Goal: Check status: Check status

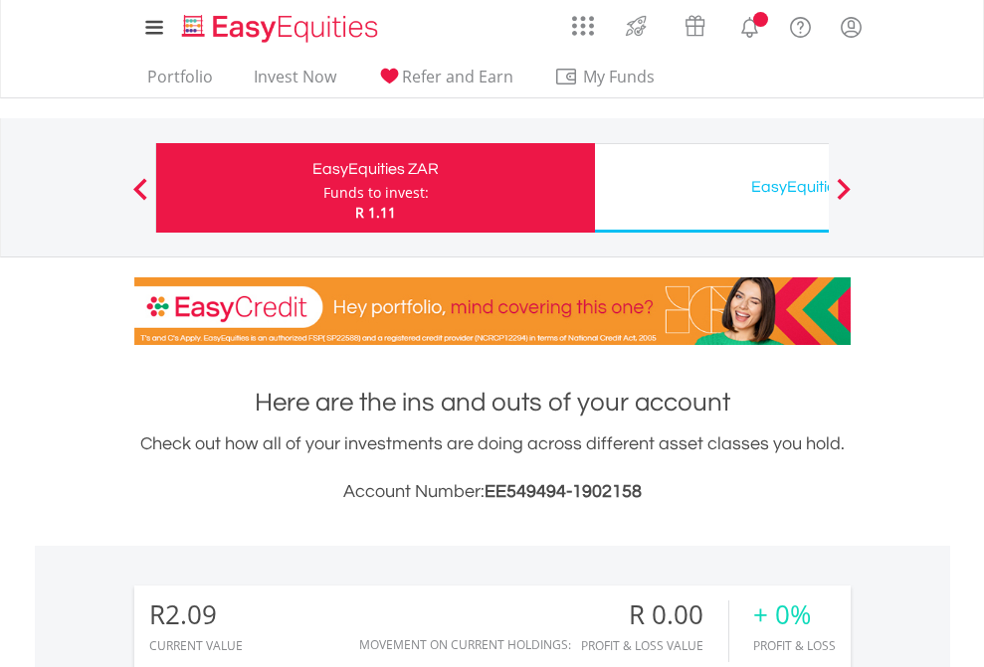
scroll to position [191, 312]
click at [323, 188] on div "Funds to invest:" at bounding box center [375, 193] width 105 height 20
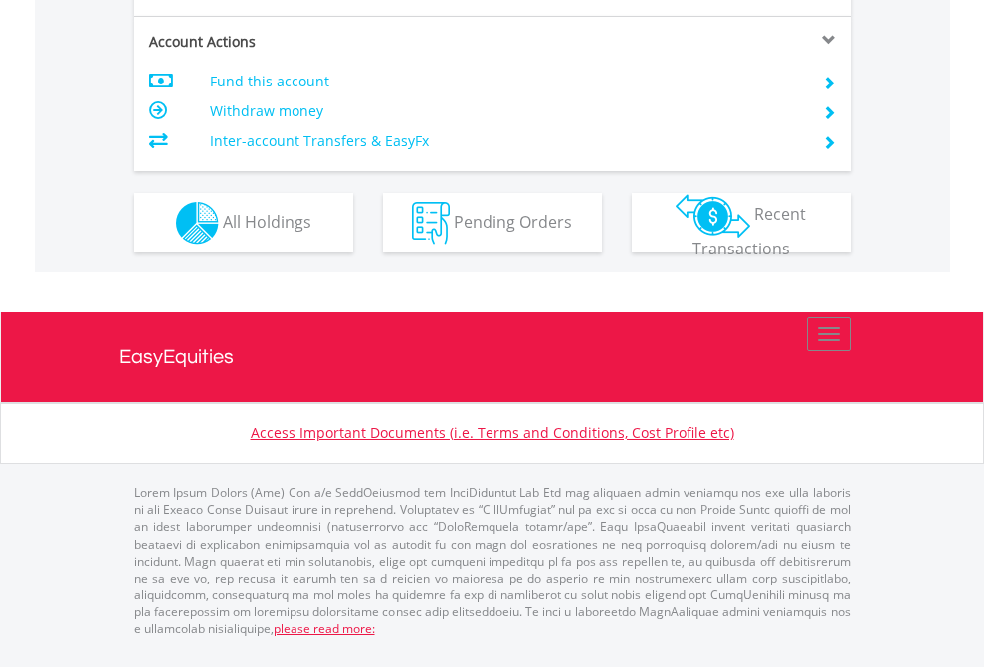
scroll to position [1907, 0]
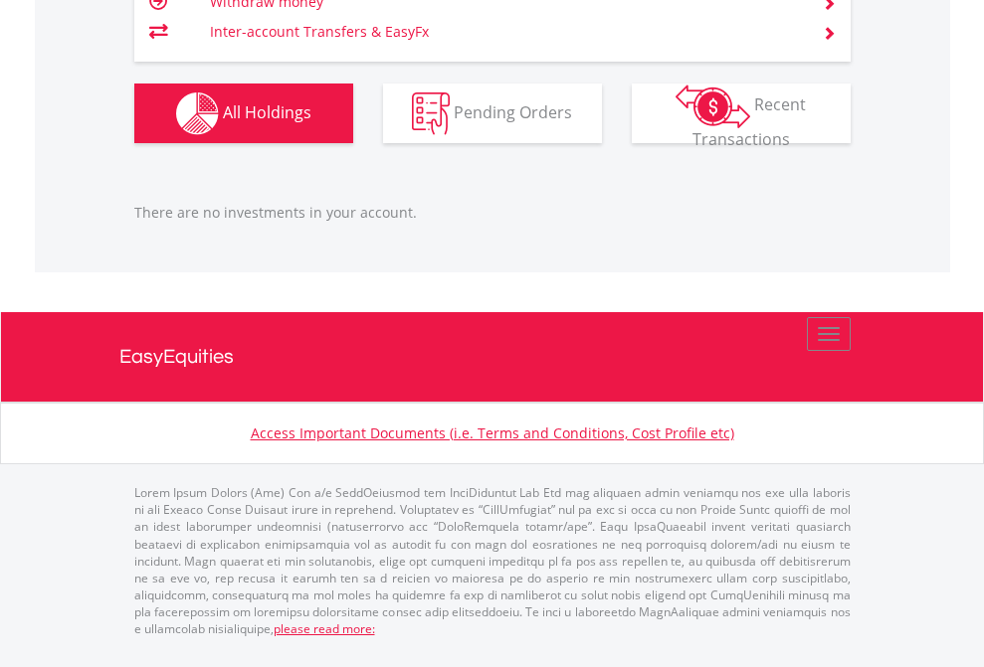
scroll to position [191, 312]
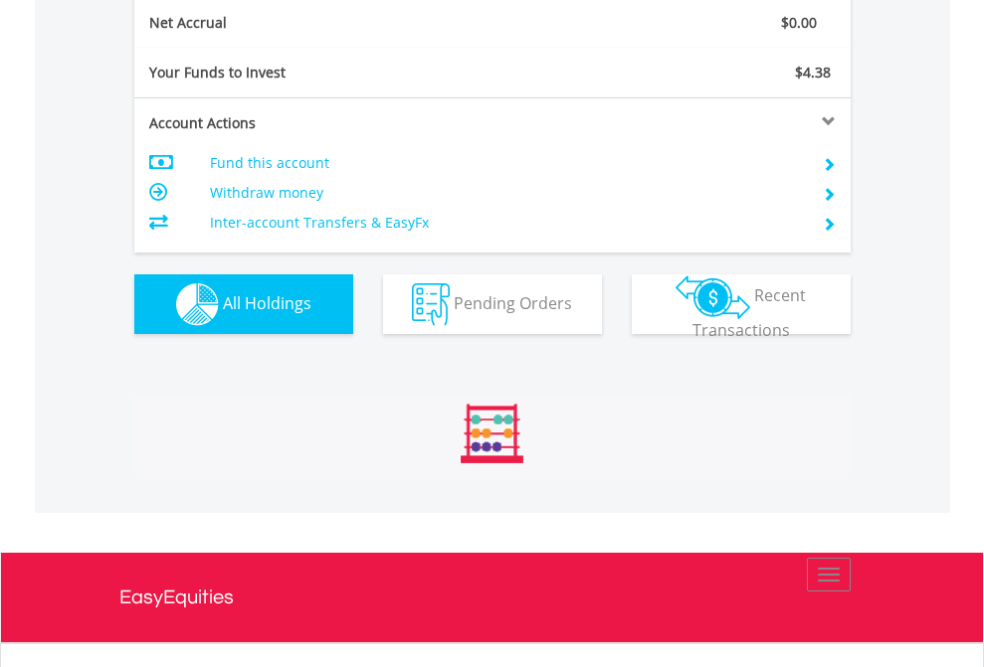
scroll to position [191, 312]
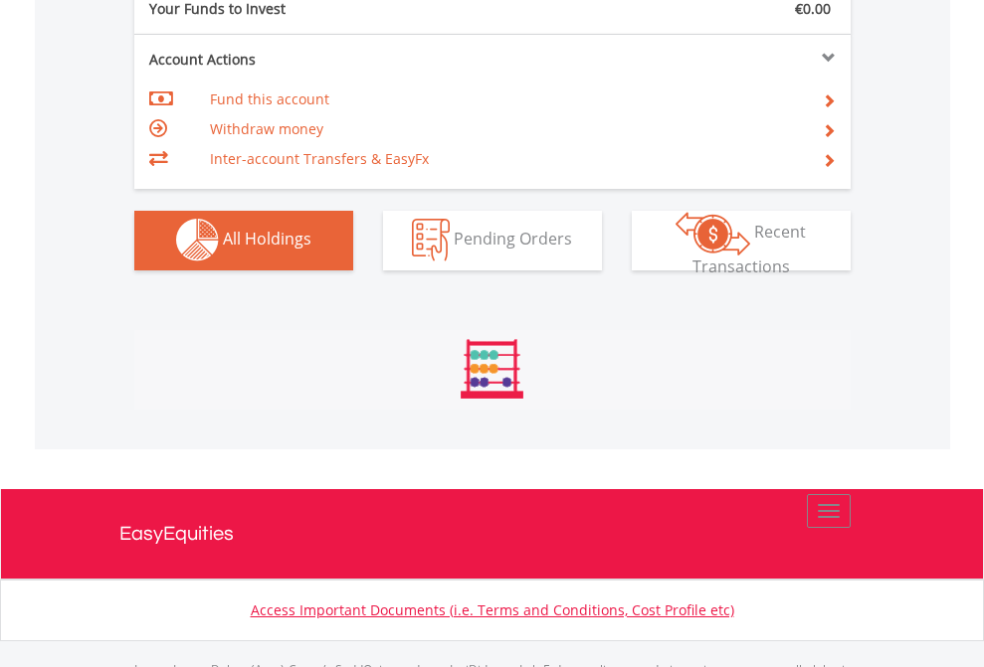
scroll to position [1970, 0]
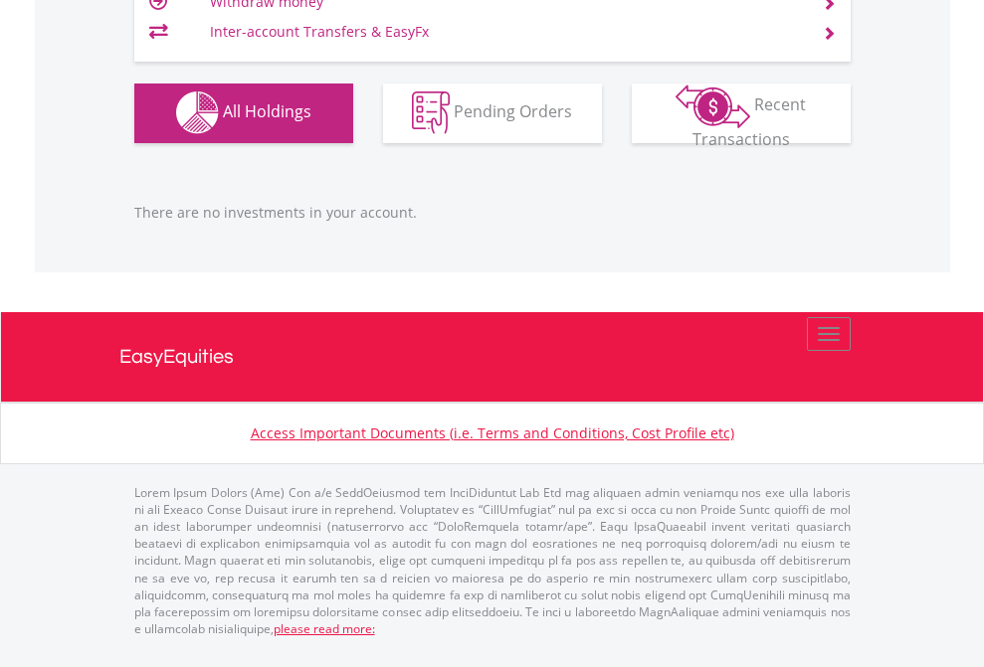
scroll to position [191, 312]
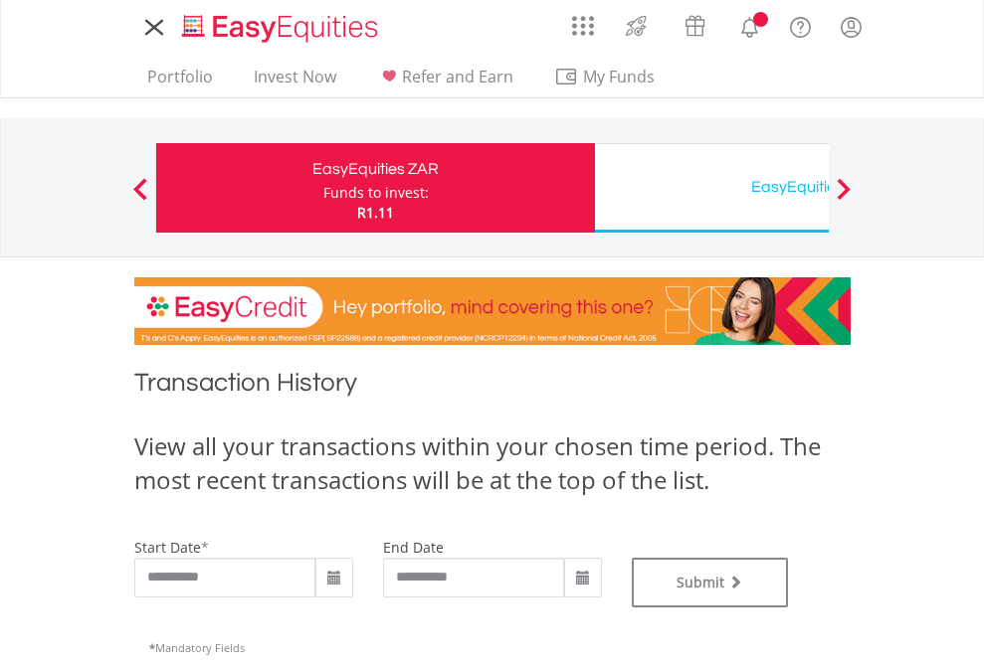
type input "**********"
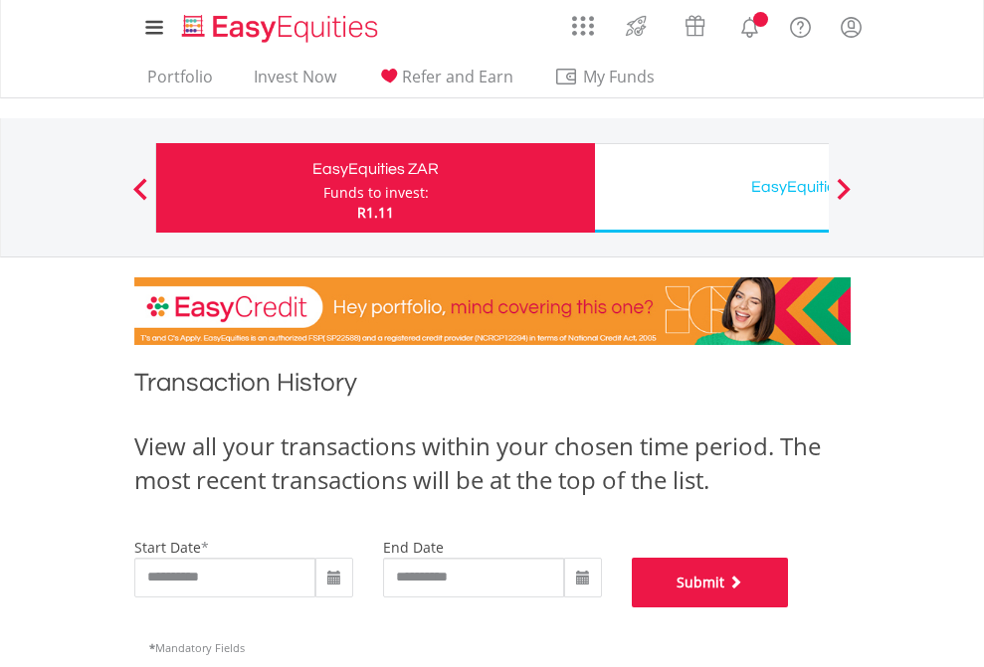
click at [789, 608] on button "Submit" at bounding box center [710, 583] width 157 height 50
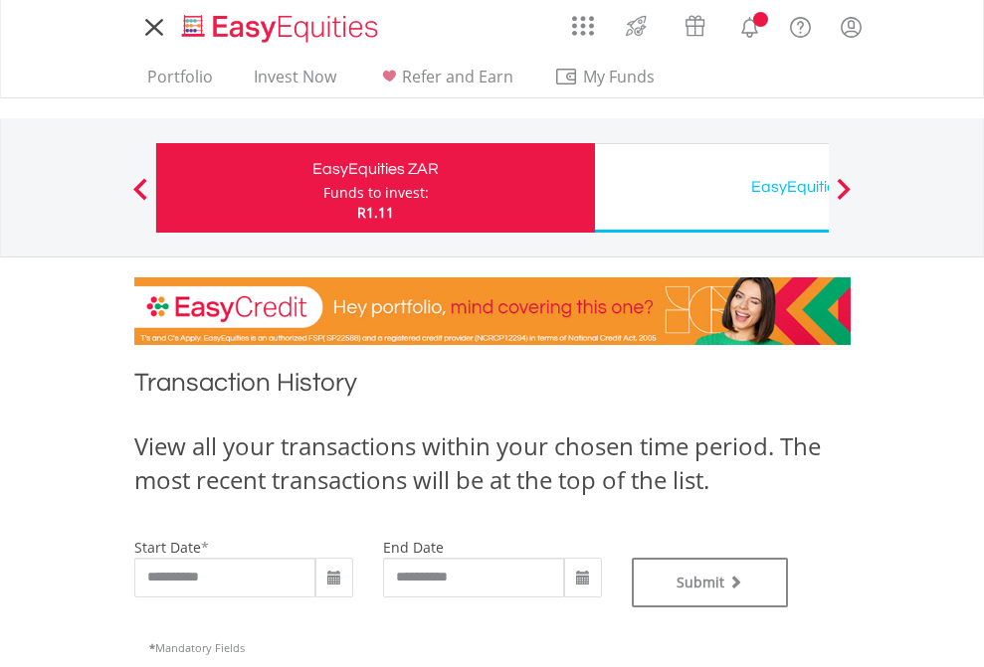
click at [711, 188] on div "EasyEquities USD" at bounding box center [814, 187] width 415 height 28
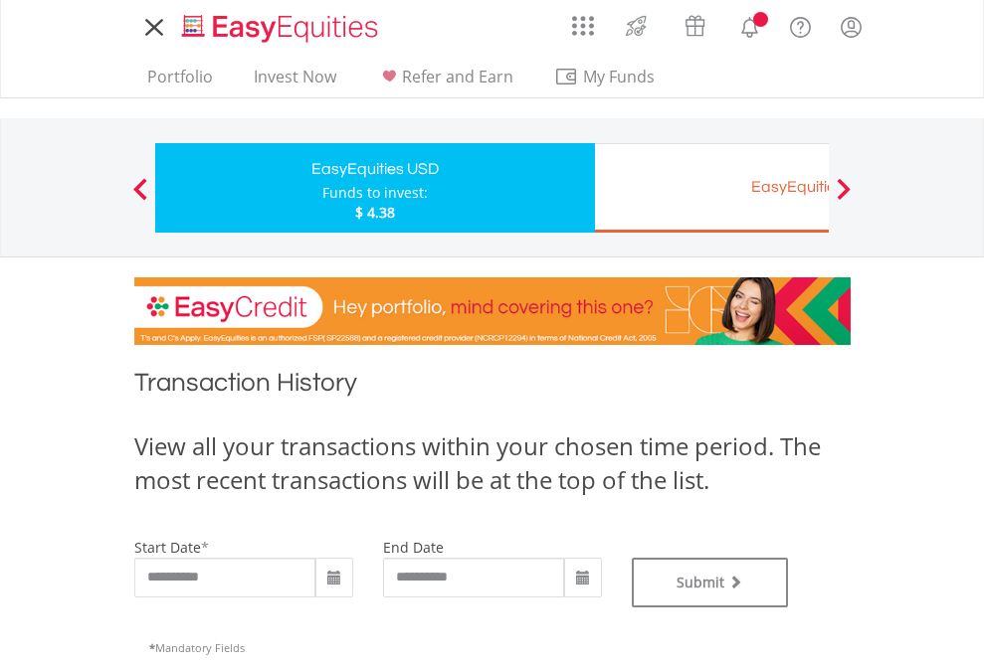
type input "**********"
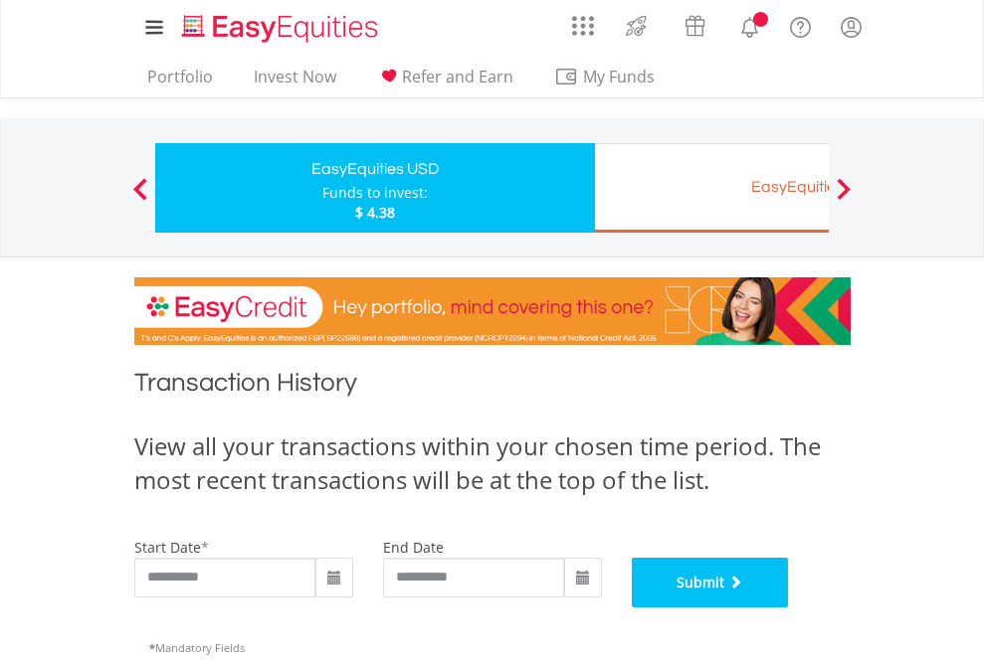
click at [789, 608] on button "Submit" at bounding box center [710, 583] width 157 height 50
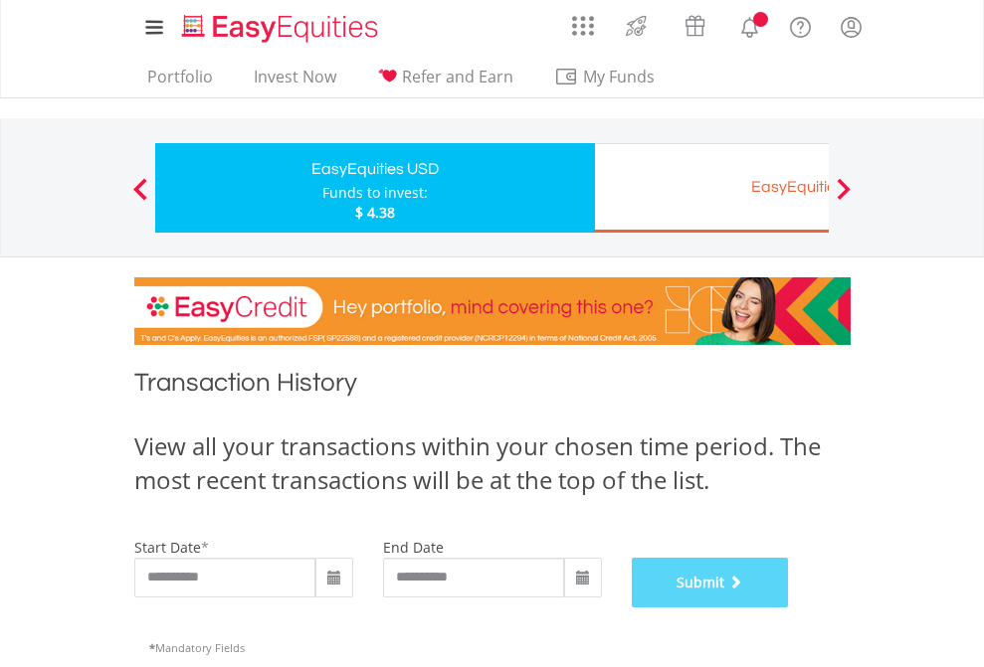
scroll to position [807, 0]
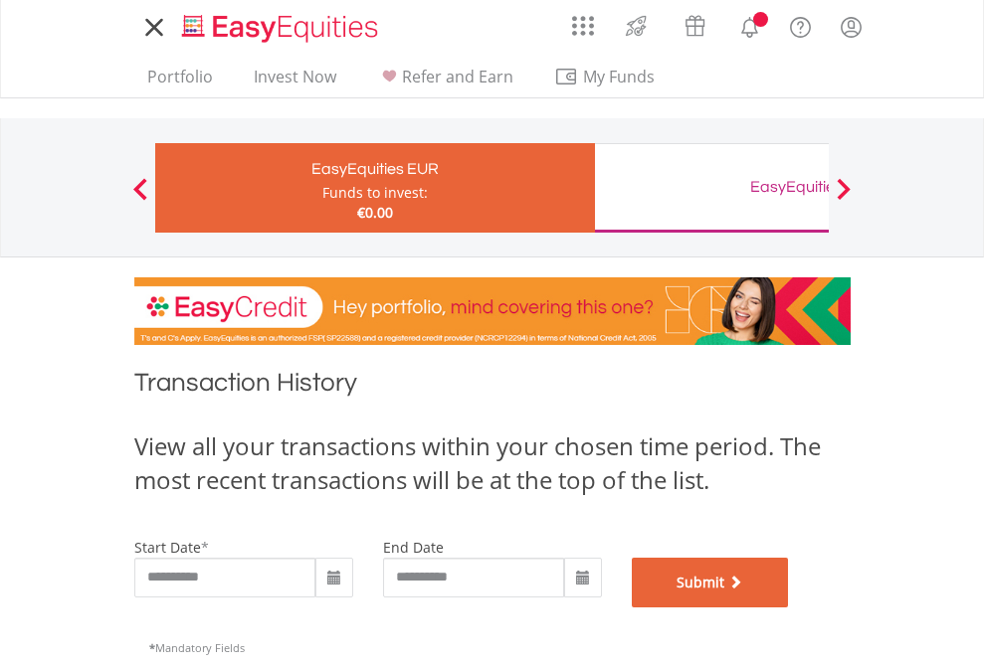
click at [789, 608] on button "Submit" at bounding box center [710, 583] width 157 height 50
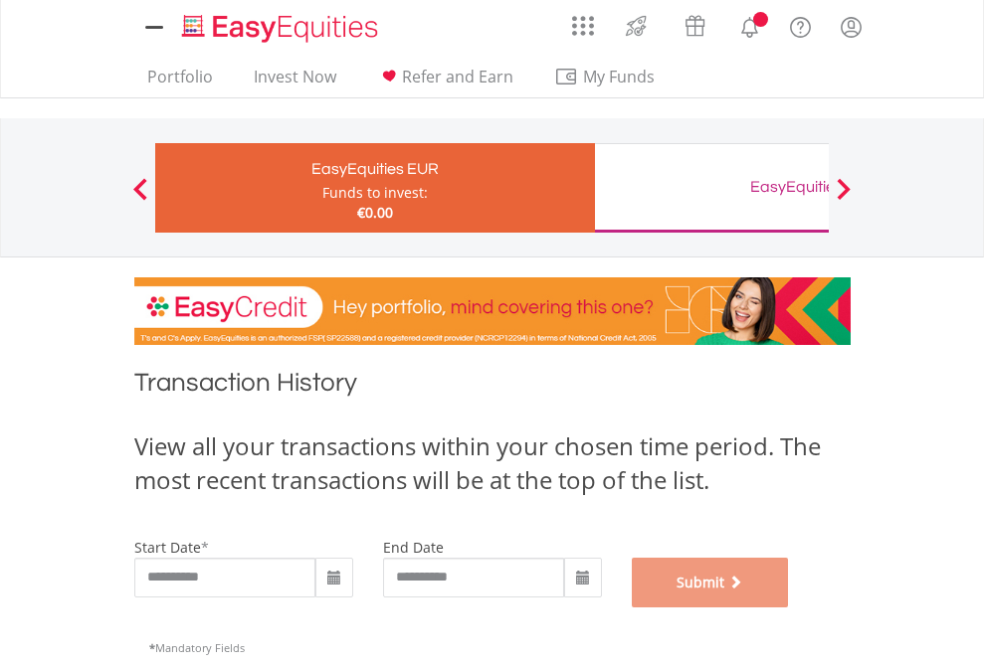
scroll to position [807, 0]
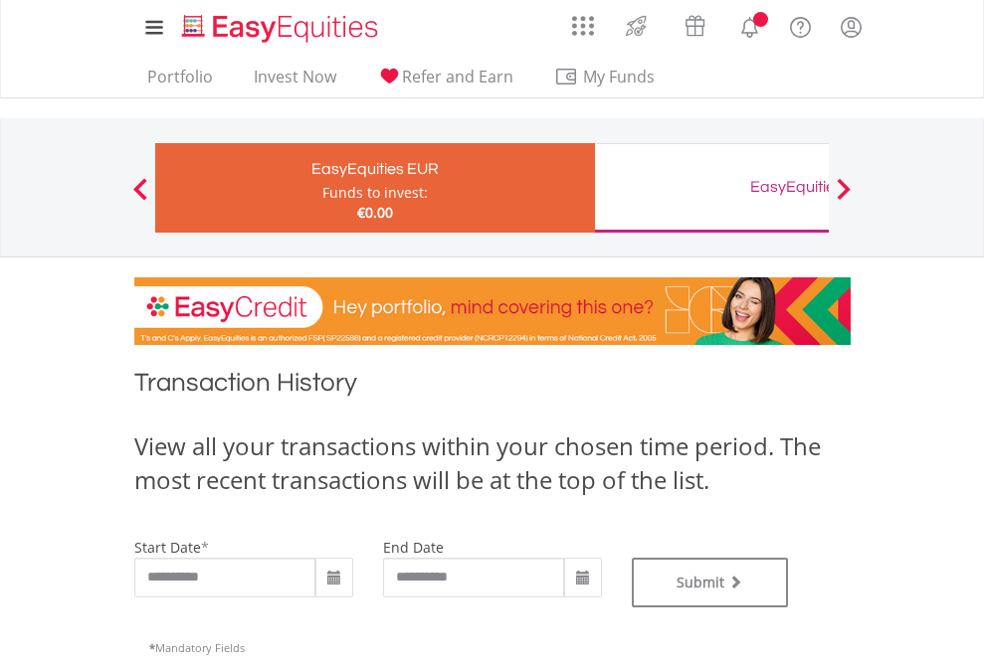
click at [711, 188] on div "EasyEquities GBP" at bounding box center [814, 187] width 415 height 28
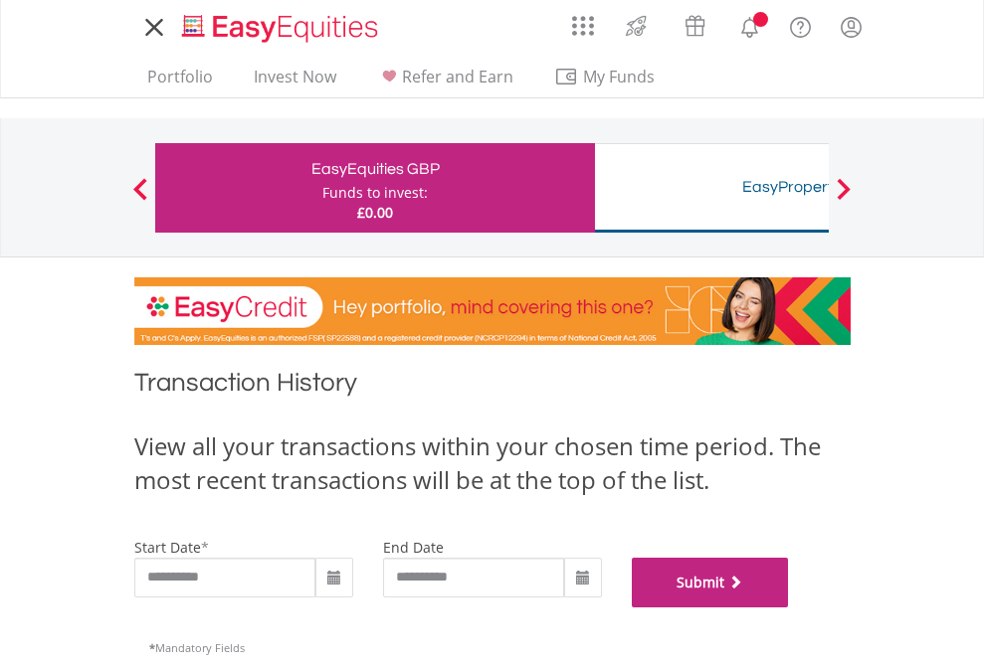
click at [789, 608] on button "Submit" at bounding box center [710, 583] width 157 height 50
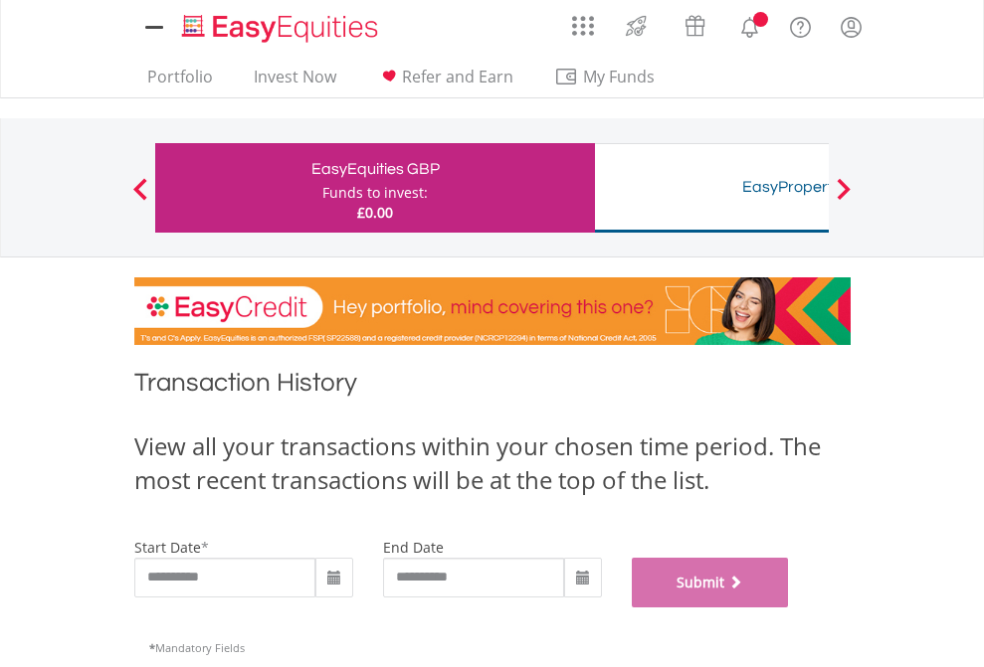
scroll to position [807, 0]
